Goal: Find contact information: Find contact information

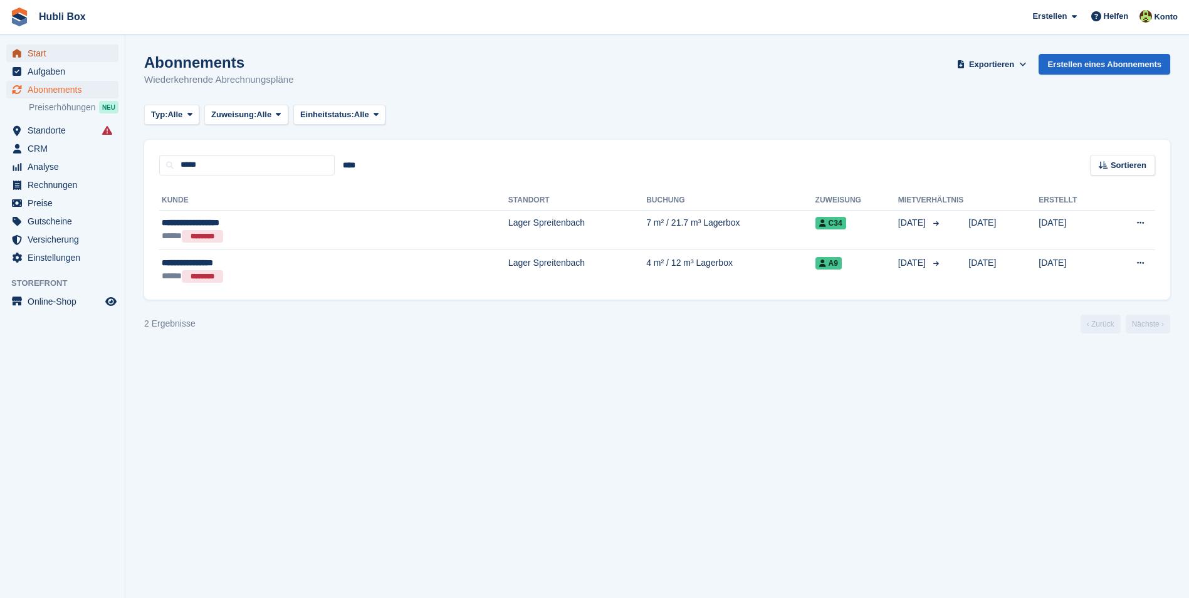
drag, startPoint x: 71, startPoint y: 45, endPoint x: 65, endPoint y: 51, distance: 9.3
click at [71, 45] on span "Start" at bounding box center [65, 54] width 75 height 18
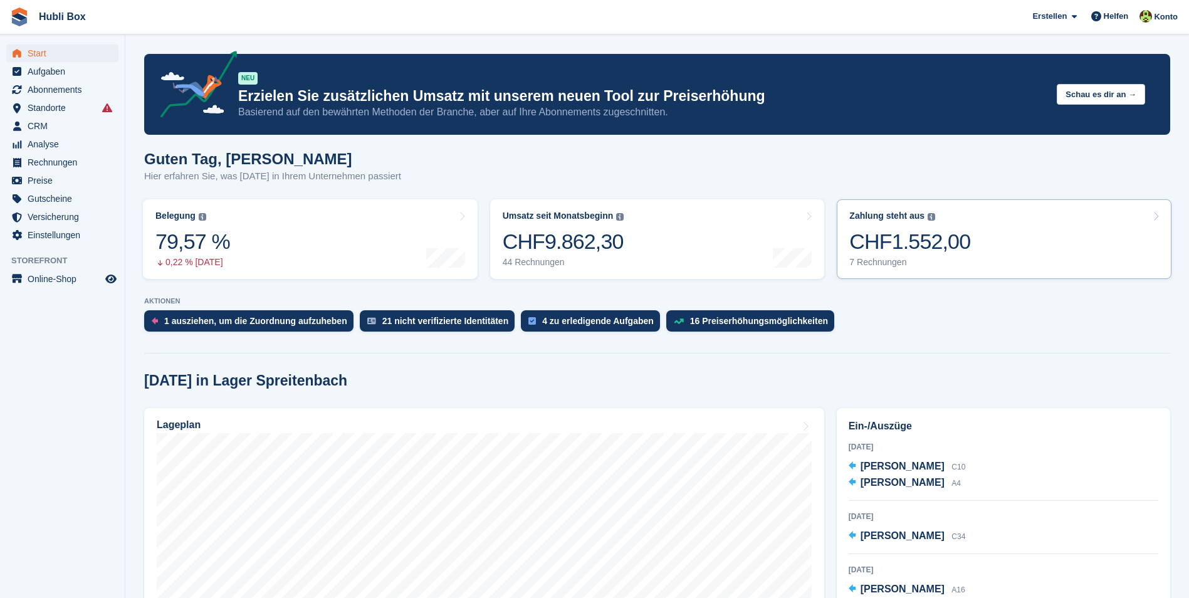
click at [1056, 237] on link "Zahlung steht aus Der gesamte ausstehende Saldo aller offenen Rechnungen. CHF1.…" at bounding box center [1004, 239] width 335 height 80
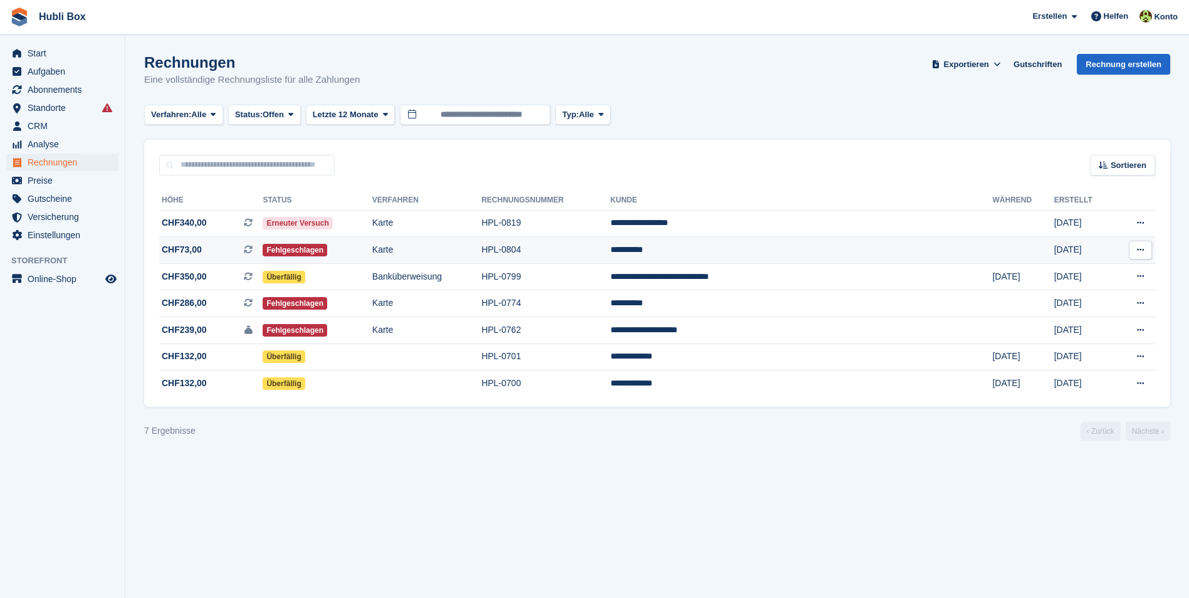
click at [735, 256] on td "**********" at bounding box center [802, 250] width 382 height 27
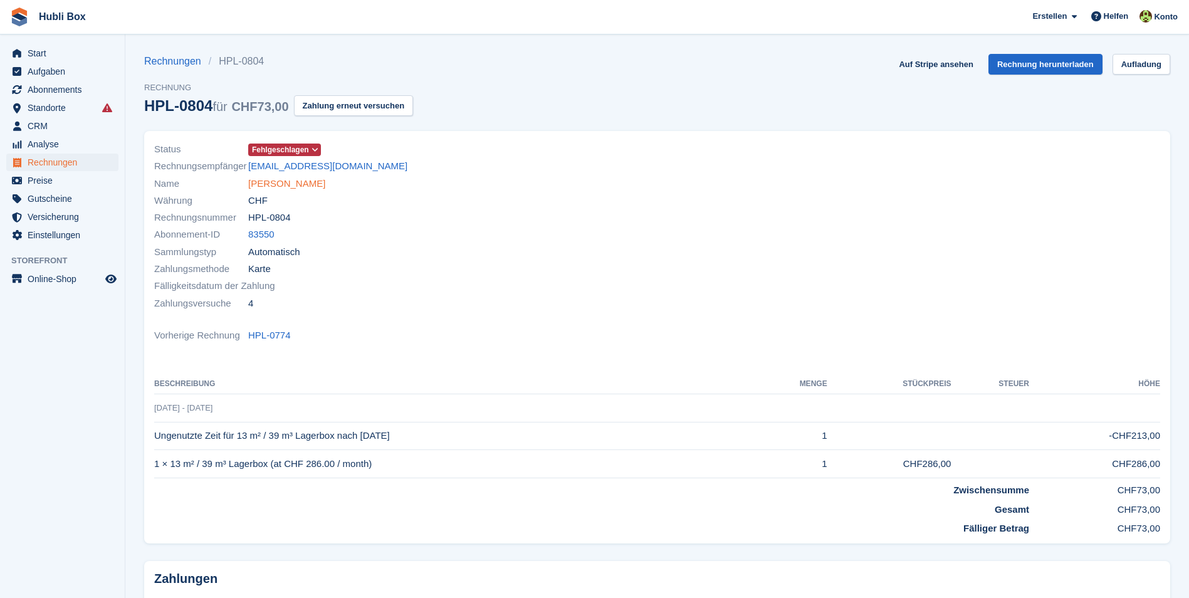
click at [274, 177] on link "[PERSON_NAME]" at bounding box center [286, 184] width 77 height 14
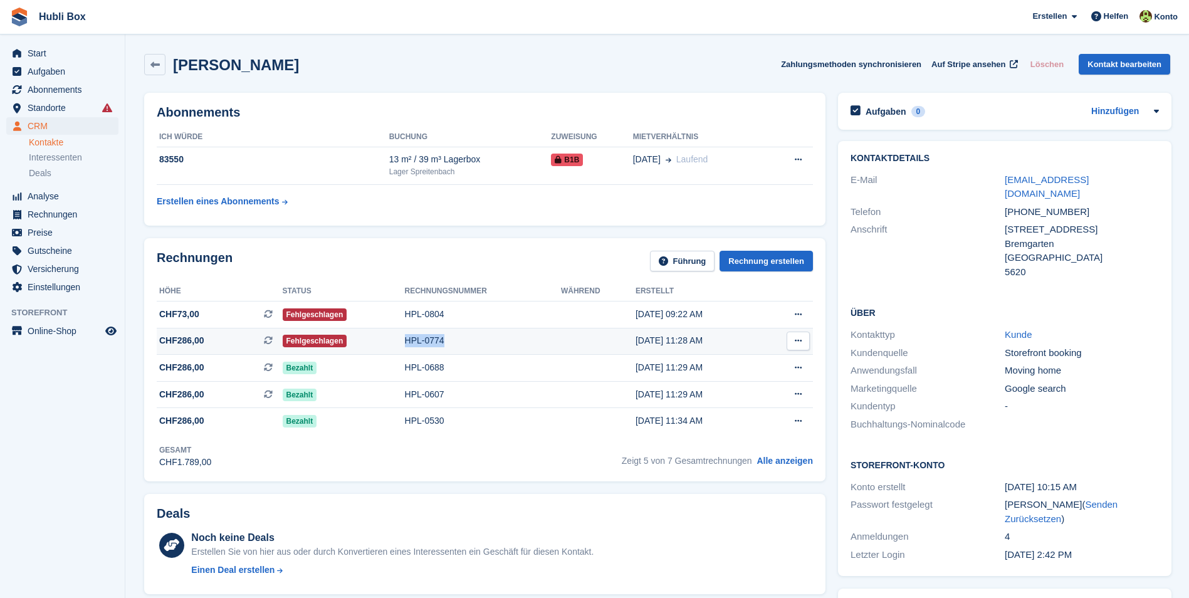
drag, startPoint x: 401, startPoint y: 341, endPoint x: 441, endPoint y: 351, distance: 41.4
click at [441, 351] on td "HPL-0774" at bounding box center [483, 341] width 156 height 27
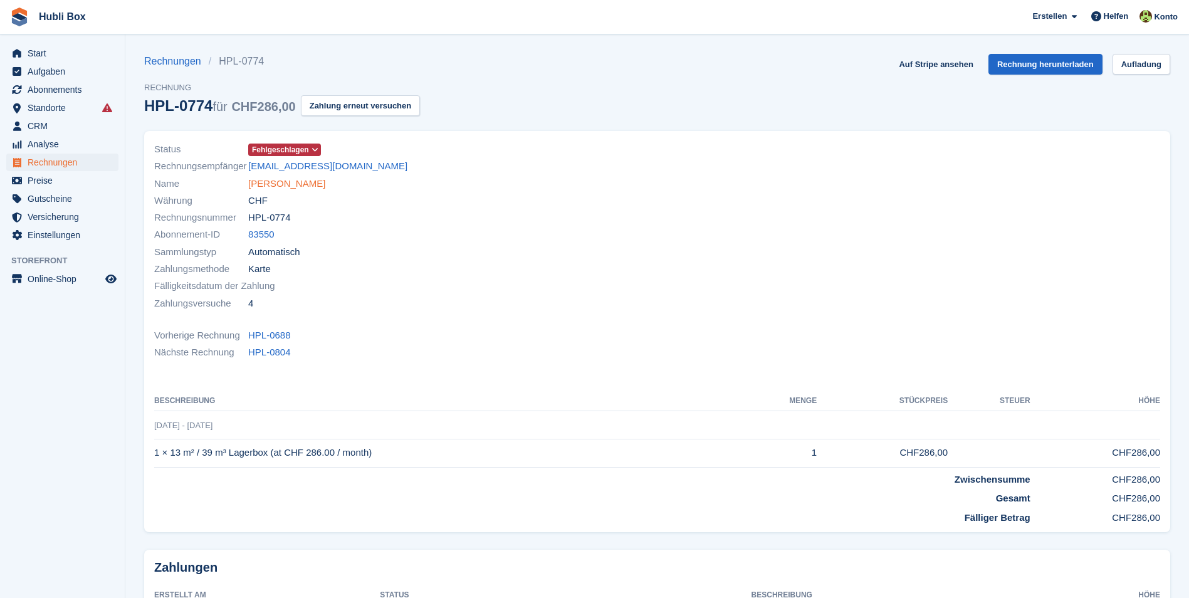
click at [288, 184] on link "Roman Gmür" at bounding box center [286, 184] width 77 height 14
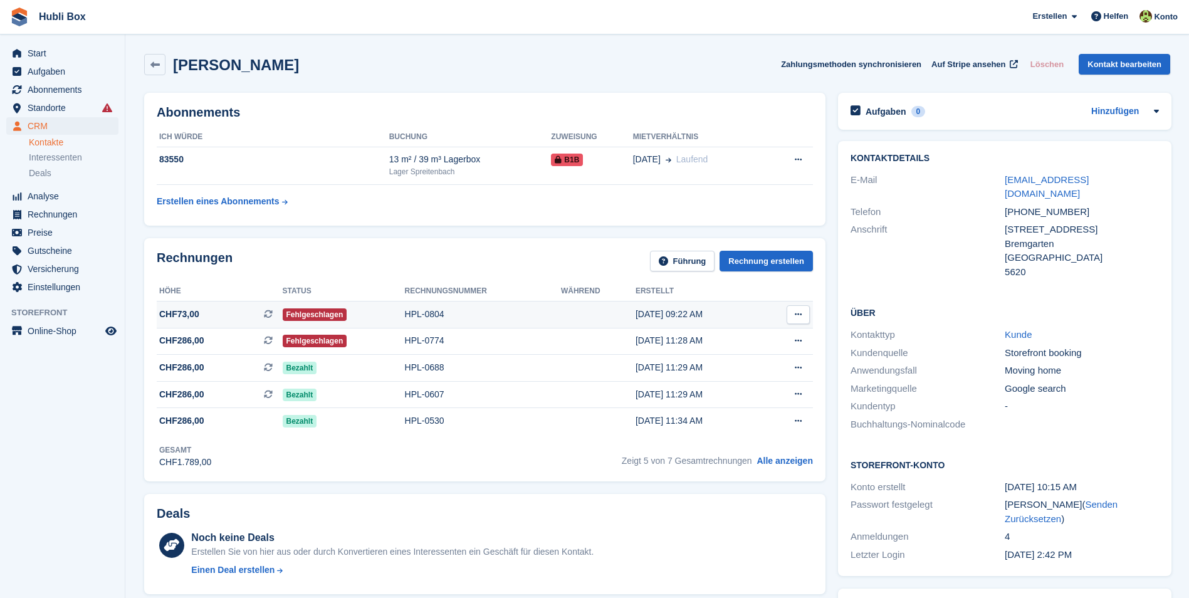
click at [177, 310] on span "CHF73,00" at bounding box center [179, 314] width 40 height 13
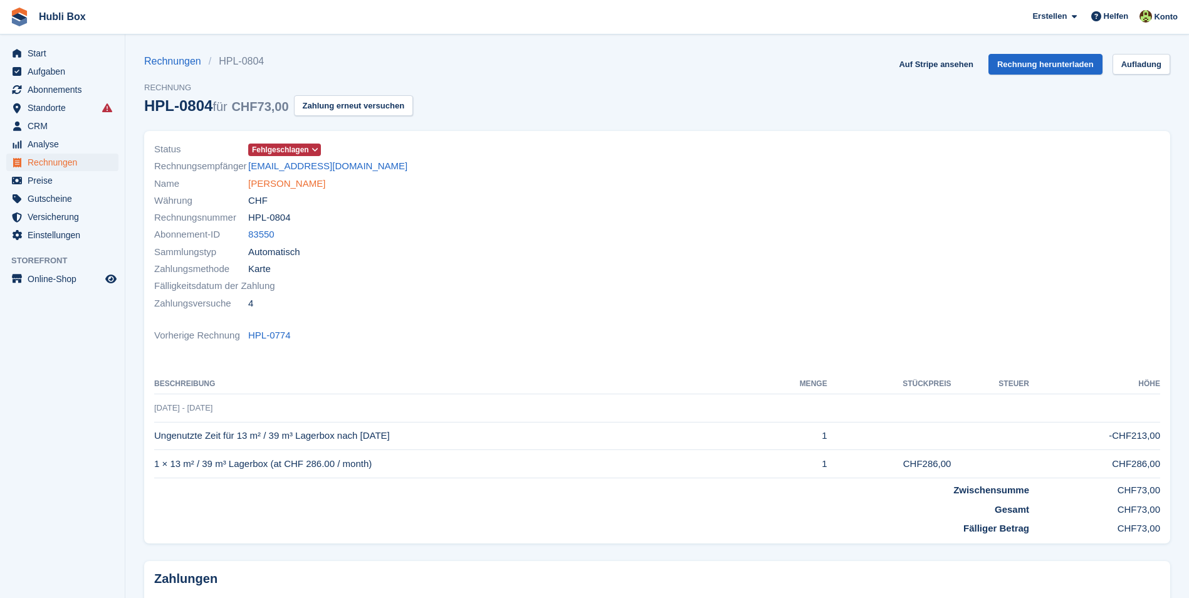
click at [274, 184] on link "Roman Gmür" at bounding box center [286, 184] width 77 height 14
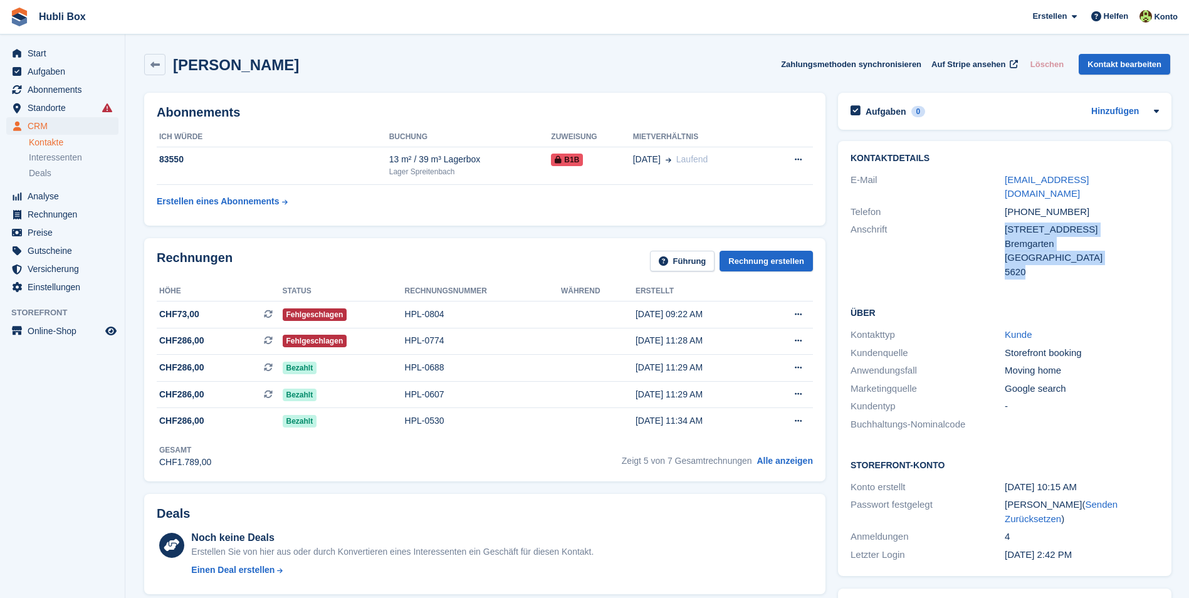
drag, startPoint x: 999, startPoint y: 216, endPoint x: 1053, endPoint y: 253, distance: 65.4
click at [1053, 253] on div "Anschrift Zufikerstraße 9 Bremgarten Schweiz 5620" at bounding box center [1005, 251] width 308 height 60
copy div "Zufikerstraße 9 Bremgarten Schweiz 5620"
click at [976, 171] on div "E-Mail roman.gmr35@gmail.com" at bounding box center [1005, 187] width 308 height 32
drag, startPoint x: 997, startPoint y: 179, endPoint x: 1119, endPoint y: 183, distance: 122.3
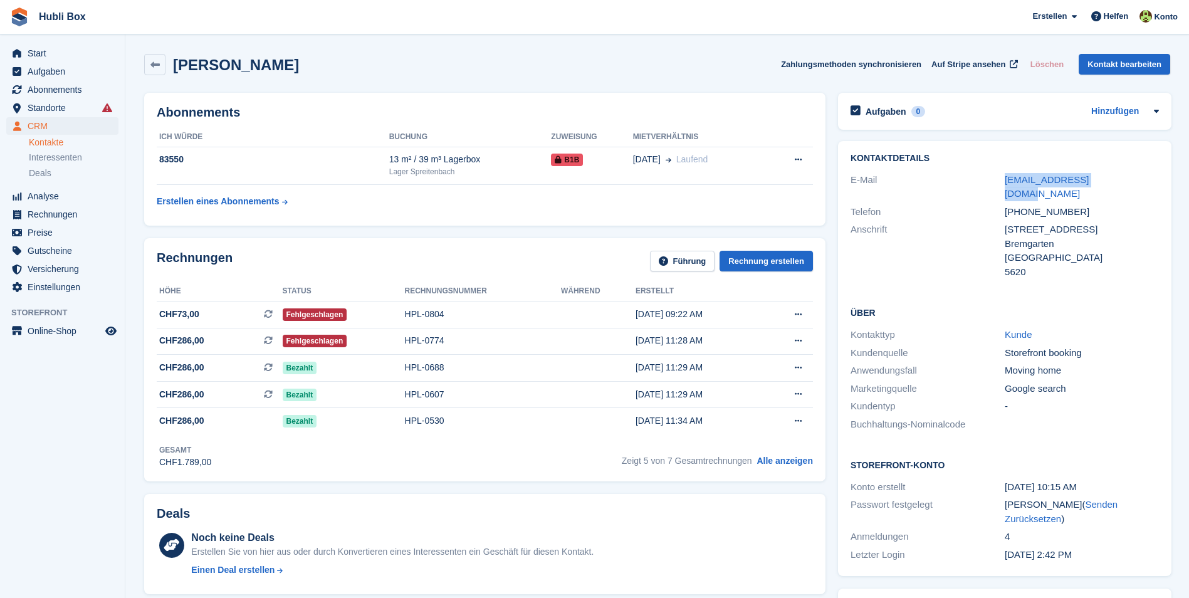
click at [1119, 183] on div "E-Mail roman.gmr35@gmail.com" at bounding box center [1005, 187] width 308 height 32
copy div "roman.gmr35@gmail.com"
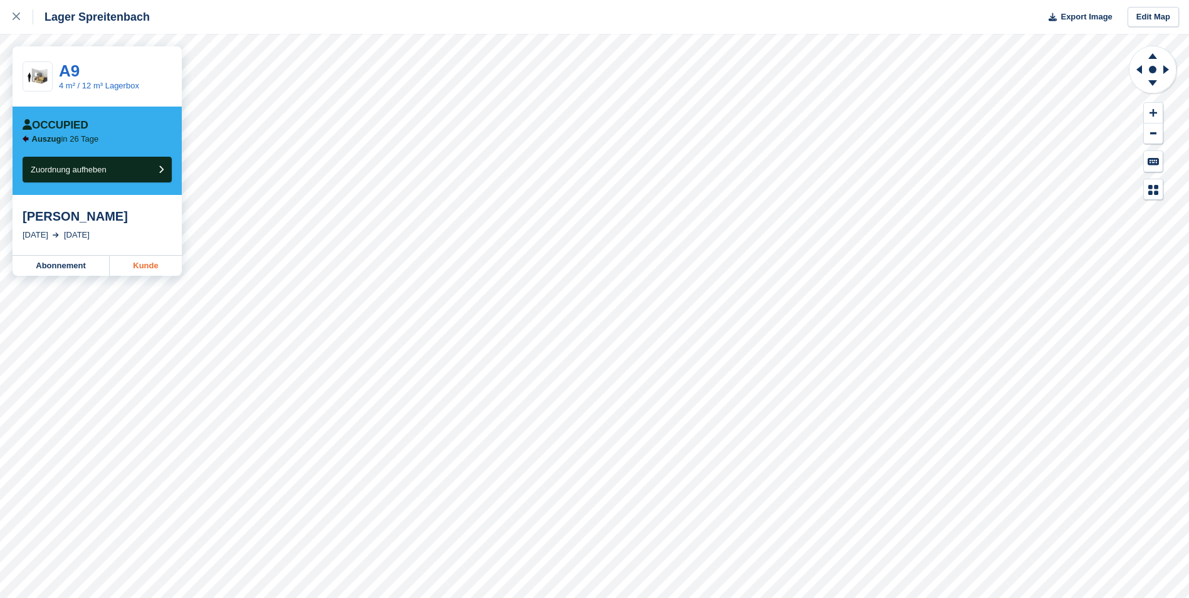
click at [129, 270] on link "Kunde" at bounding box center [146, 266] width 72 height 20
